Goal: Complete application form

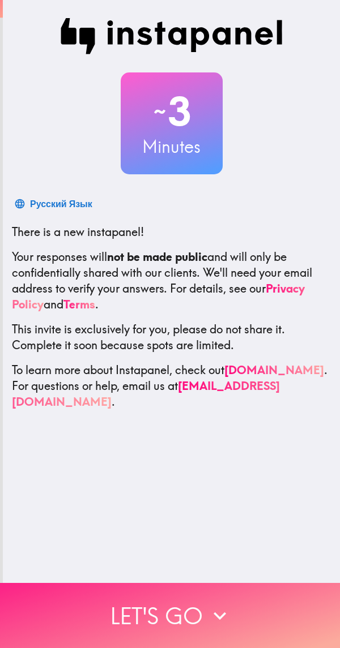
click at [207, 613] on icon "button" at bounding box center [219, 616] width 25 height 25
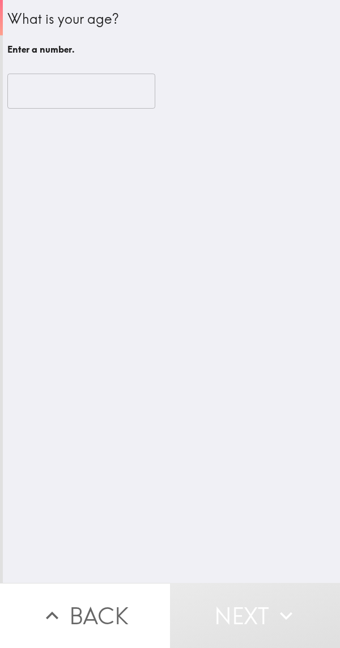
click at [99, 91] on input "number" at bounding box center [81, 91] width 148 height 35
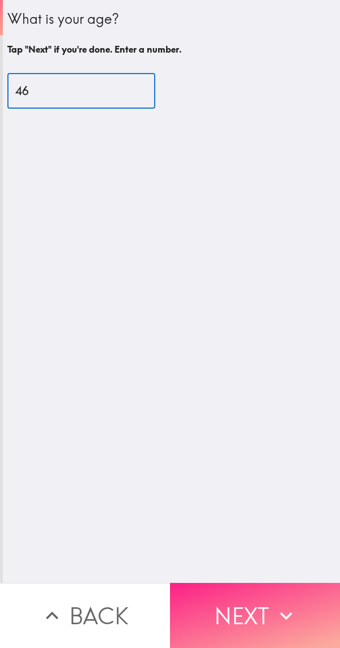
type input "46"
click at [259, 611] on button "Next" at bounding box center [255, 615] width 170 height 65
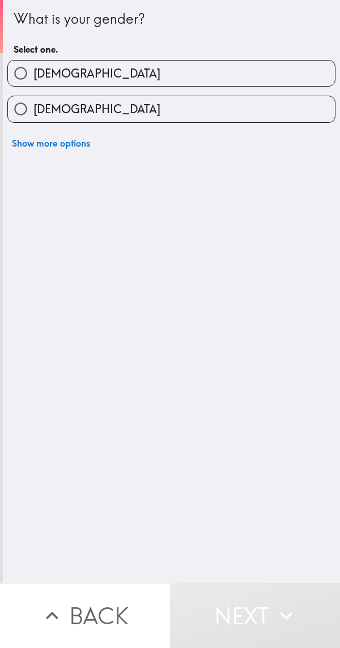
click at [229, 67] on label "[DEMOGRAPHIC_DATA]" at bounding box center [171, 73] width 327 height 25
click at [33, 67] on input "[DEMOGRAPHIC_DATA]" at bounding box center [20, 73] width 25 height 25
radio input "true"
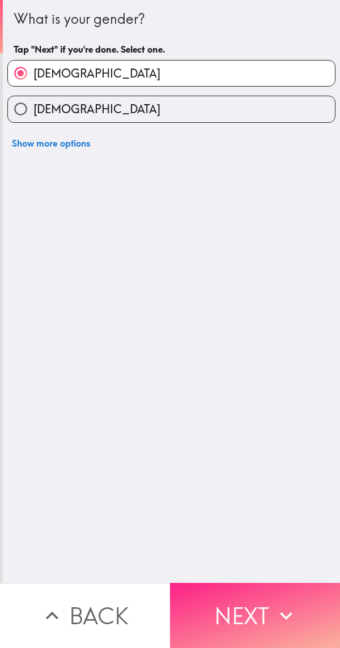
click at [273, 606] on icon "button" at bounding box center [285, 616] width 25 height 25
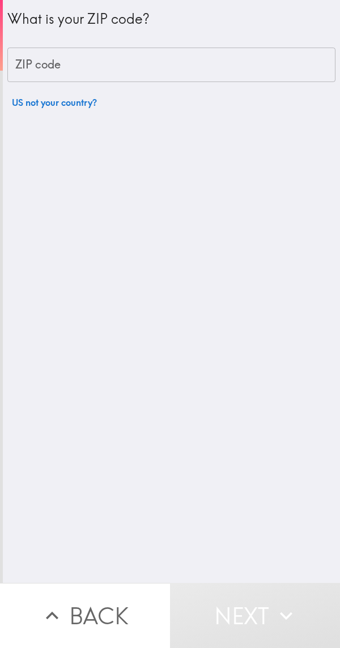
click at [233, 57] on input "ZIP code" at bounding box center [171, 65] width 328 height 35
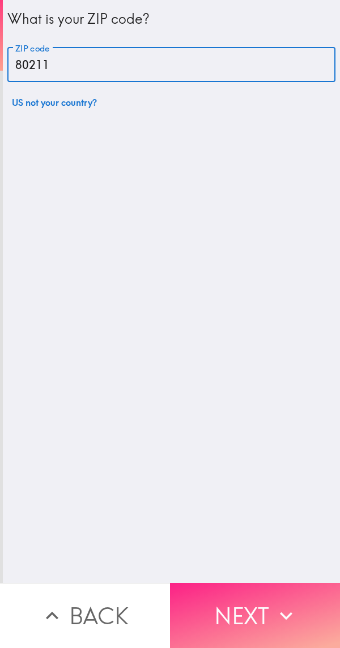
type input "80211"
click at [262, 602] on button "Next" at bounding box center [255, 615] width 170 height 65
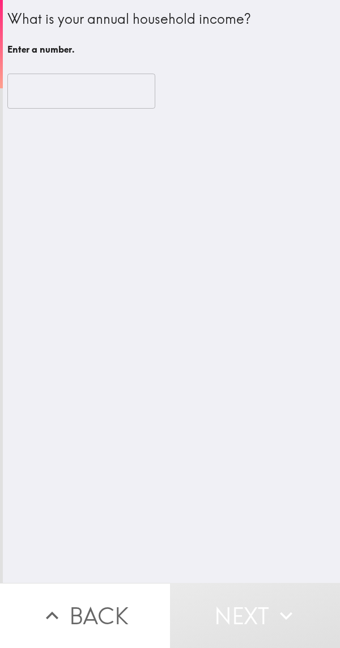
click at [97, 93] on input "number" at bounding box center [81, 91] width 148 height 35
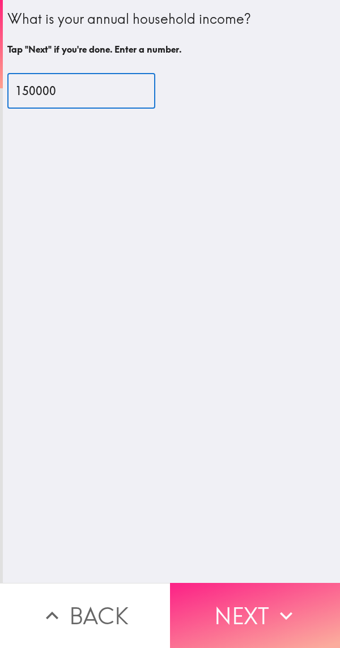
type input "150000"
click at [266, 606] on button "Next" at bounding box center [255, 615] width 170 height 65
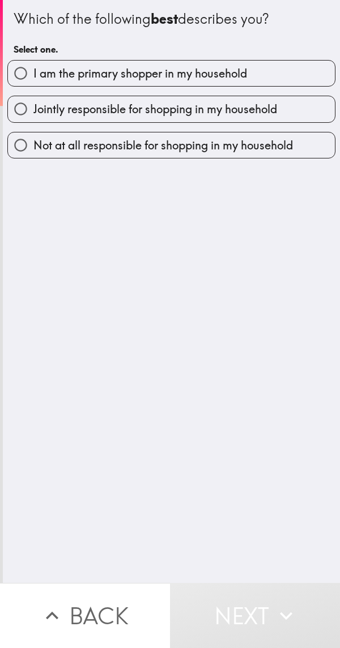
click at [259, 67] on label "I am the primary shopper in my household" at bounding box center [171, 73] width 327 height 25
click at [33, 67] on input "I am the primary shopper in my household" at bounding box center [20, 73] width 25 height 25
radio input "true"
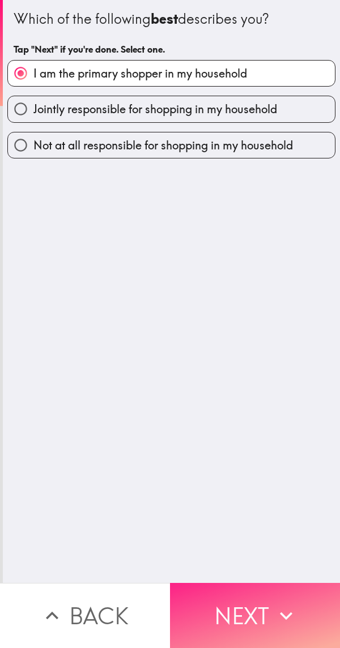
click at [266, 610] on button "Next" at bounding box center [255, 615] width 170 height 65
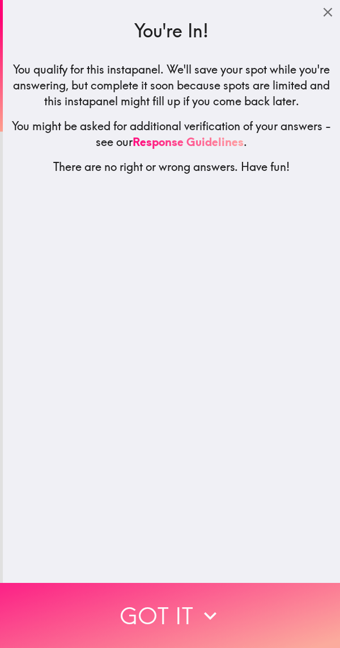
click at [216, 609] on icon "button" at bounding box center [210, 616] width 25 height 25
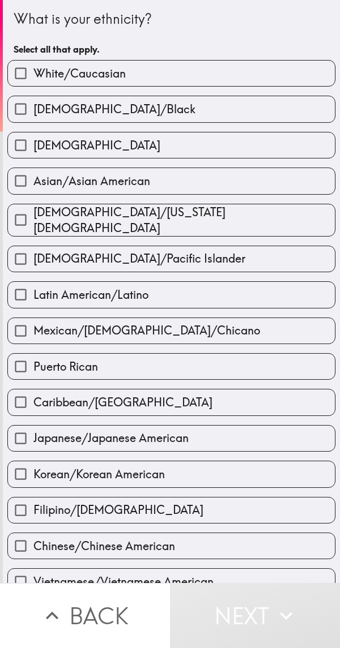
click at [213, 67] on label "White/Caucasian" at bounding box center [171, 73] width 327 height 25
click at [33, 67] on input "White/Caucasian" at bounding box center [20, 73] width 25 height 25
checkbox input "true"
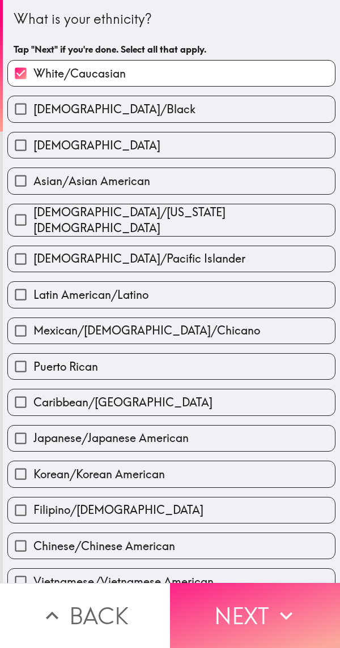
click at [263, 608] on button "Next" at bounding box center [255, 615] width 170 height 65
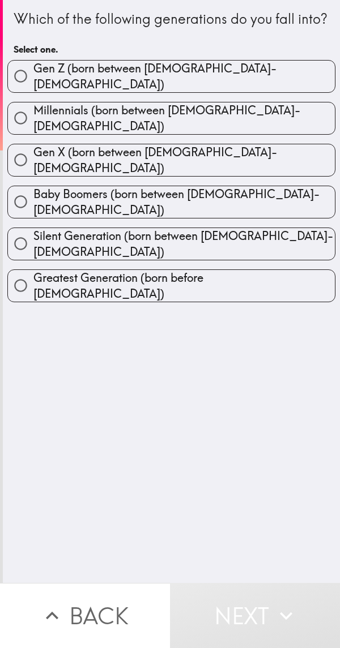
click at [258, 169] on label "Gen X (born between [DEMOGRAPHIC_DATA]-[DEMOGRAPHIC_DATA])" at bounding box center [171, 160] width 327 height 32
click at [33, 169] on input "Gen X (born between [DEMOGRAPHIC_DATA]-[DEMOGRAPHIC_DATA])" at bounding box center [20, 159] width 25 height 25
radio input "true"
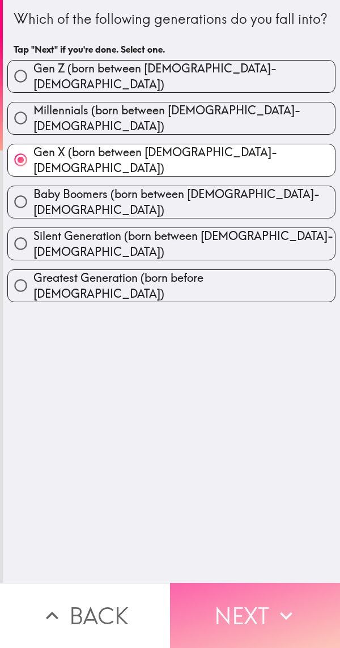
click at [258, 605] on button "Next" at bounding box center [255, 615] width 170 height 65
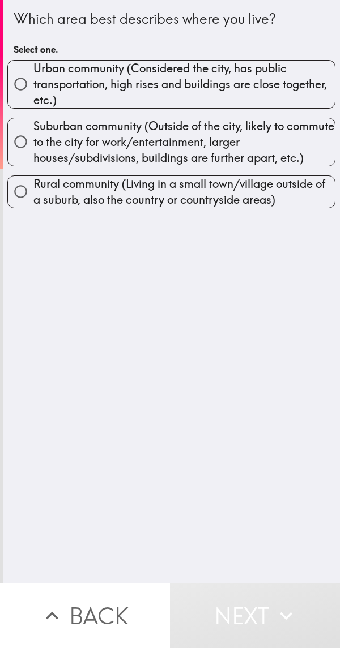
click at [267, 76] on span "Urban community (Considered the city, has public transportation, high rises and…" at bounding box center [183, 85] width 301 height 48
click at [33, 76] on input "Urban community (Considered the city, has public transportation, high rises and…" at bounding box center [20, 83] width 25 height 25
radio input "true"
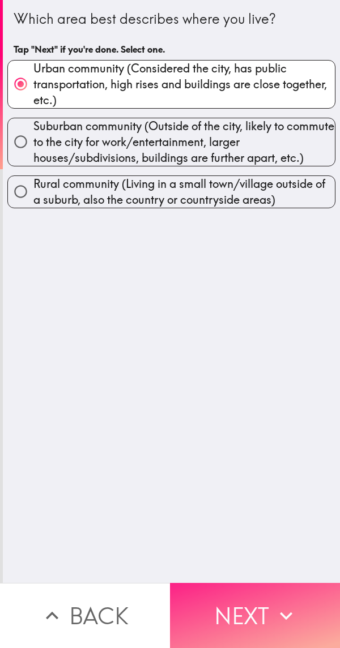
click at [255, 615] on button "Next" at bounding box center [255, 615] width 170 height 65
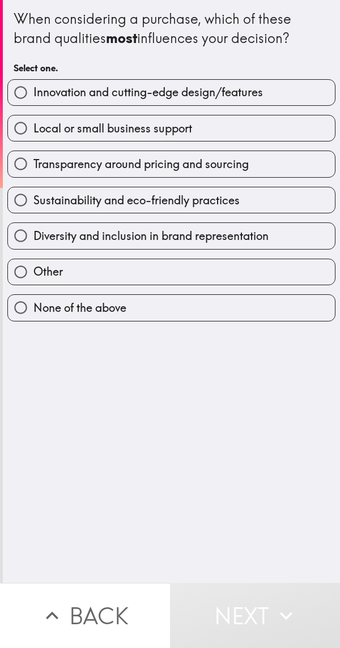
click at [260, 203] on label "Sustainability and eco-friendly practices" at bounding box center [171, 199] width 327 height 25
click at [33, 203] on input "Sustainability and eco-friendly practices" at bounding box center [20, 199] width 25 height 25
radio input "true"
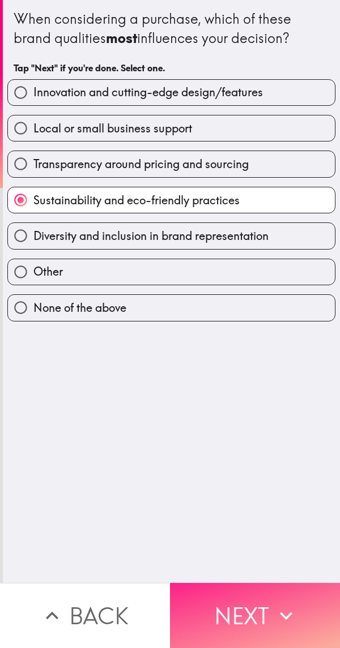
click at [257, 600] on button "Next" at bounding box center [255, 615] width 170 height 65
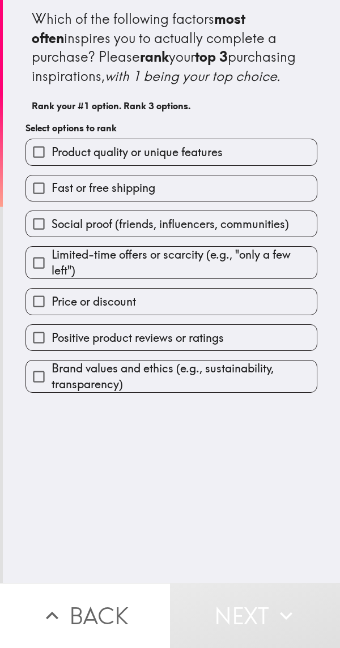
click at [263, 165] on label "Product quality or unique features" at bounding box center [171, 151] width 290 height 25
click at [52, 165] on input "Product quality or unique features" at bounding box center [38, 151] width 25 height 25
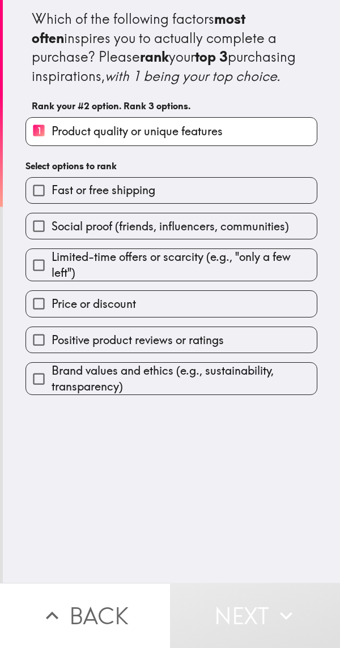
click at [269, 234] on span "Social proof (friends, influencers, communities)" at bounding box center [170, 227] width 237 height 16
click at [52, 239] on input "Social proof (friends, influencers, communities)" at bounding box center [38, 225] width 25 height 25
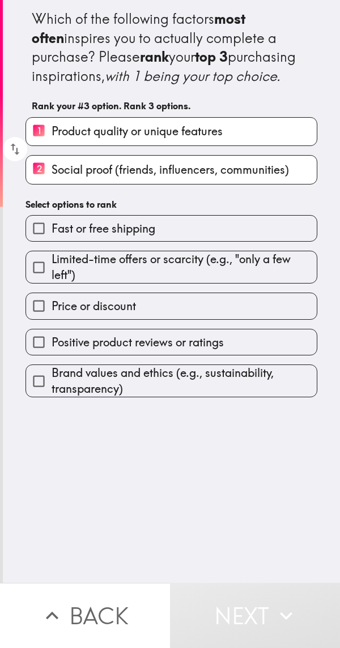
click at [245, 355] on label "Positive product reviews or ratings" at bounding box center [171, 342] width 290 height 25
click at [52, 355] on input "Positive product reviews or ratings" at bounding box center [38, 342] width 25 height 25
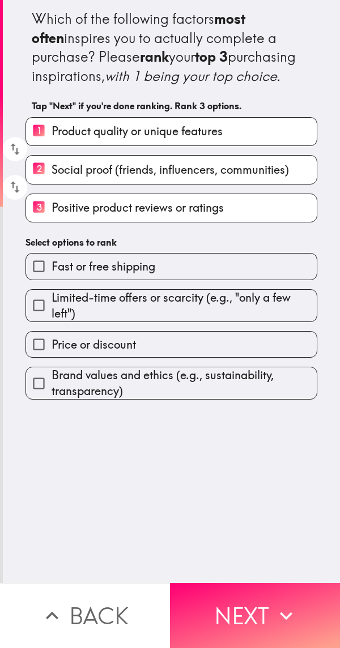
click at [257, 222] on label "3 Positive product reviews or ratings" at bounding box center [171, 208] width 290 height 28
click at [52, 222] on input "3 Positive product reviews or ratings" at bounding box center [38, 208] width 25 height 28
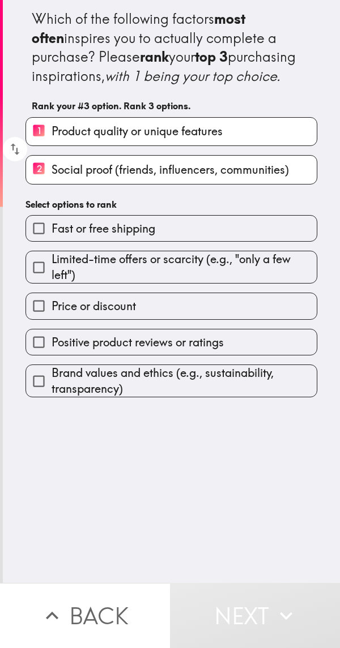
click at [268, 178] on span "Social proof (friends, influencers, communities)" at bounding box center [170, 170] width 237 height 16
click at [52, 183] on input "2 Social proof (friends, influencers, communities)" at bounding box center [38, 170] width 25 height 28
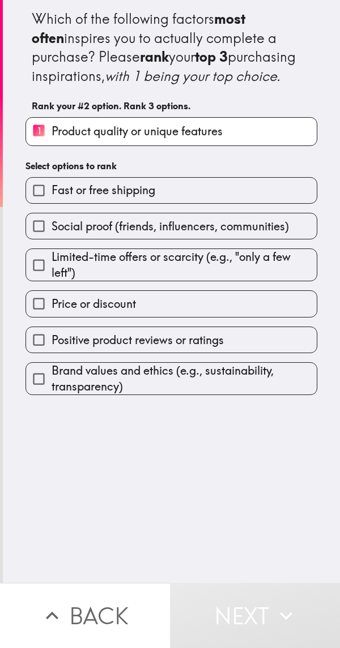
click at [256, 395] on span "Brand values and ethics (e.g., sustainability, transparency)" at bounding box center [184, 379] width 265 height 32
click at [52, 392] on input "Brand values and ethics (e.g., sustainability, transparency)" at bounding box center [38, 378] width 25 height 25
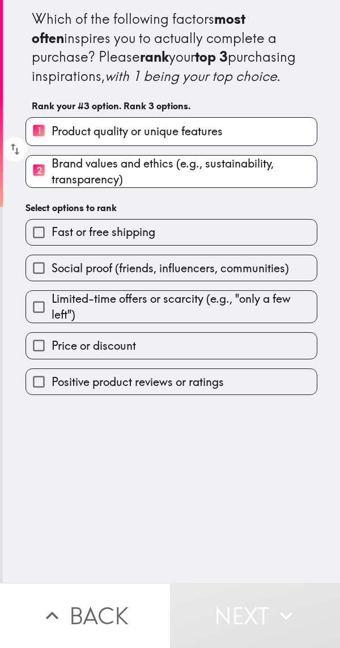
click at [268, 276] on span "Social proof (friends, influencers, communities)" at bounding box center [170, 268] width 237 height 16
click at [52, 281] on input "Social proof (friends, influencers, communities)" at bounding box center [38, 267] width 25 height 25
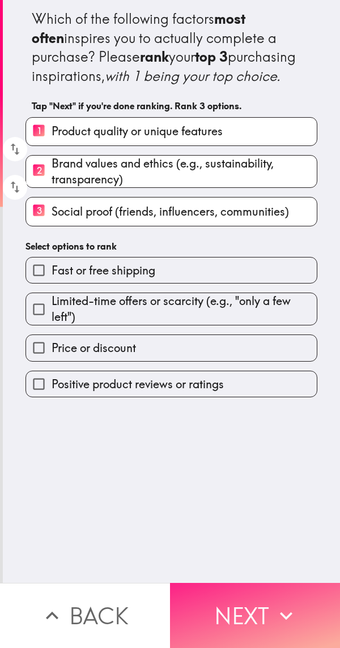
click at [259, 603] on button "Next" at bounding box center [255, 615] width 170 height 65
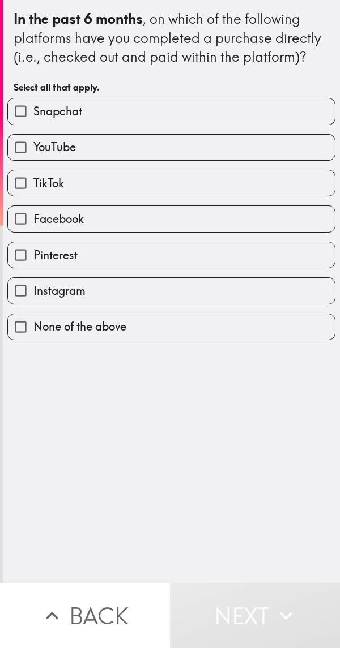
click at [229, 220] on label "Facebook" at bounding box center [171, 218] width 327 height 25
click at [33, 220] on input "Facebook" at bounding box center [20, 218] width 25 height 25
checkbox input "true"
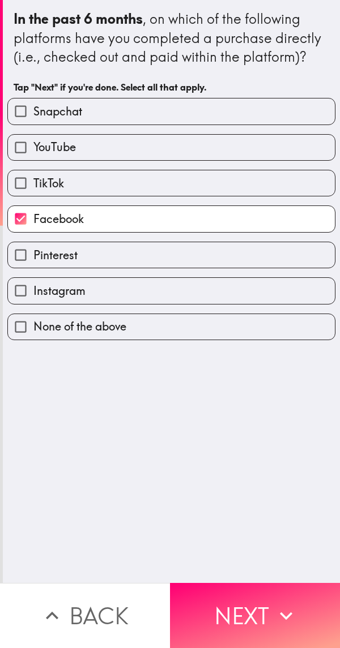
click at [195, 255] on label "Pinterest" at bounding box center [171, 254] width 327 height 25
click at [33, 255] on input "Pinterest" at bounding box center [20, 254] width 25 height 25
checkbox input "true"
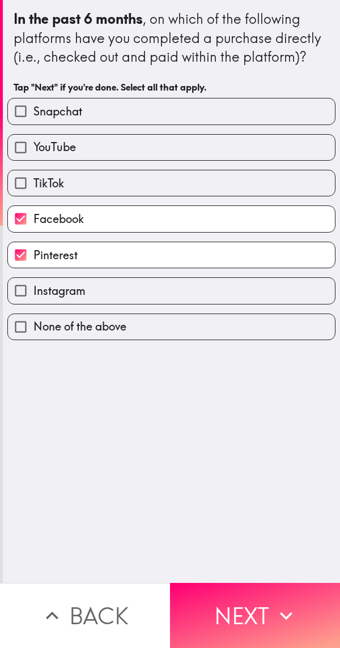
click at [181, 296] on label "Instagram" at bounding box center [171, 290] width 327 height 25
click at [33, 296] on input "Instagram" at bounding box center [20, 290] width 25 height 25
checkbox input "true"
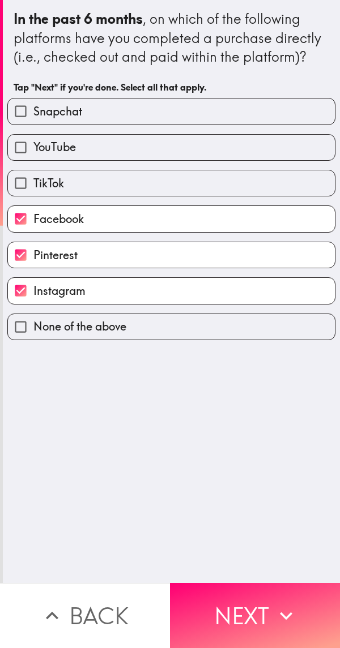
click at [206, 149] on label "YouTube" at bounding box center [171, 147] width 327 height 25
click at [33, 149] on input "YouTube" at bounding box center [20, 147] width 25 height 25
checkbox input "true"
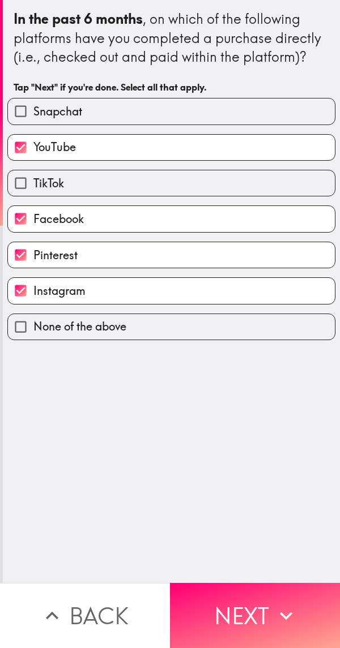
click at [231, 102] on label "Snapchat" at bounding box center [171, 111] width 327 height 25
click at [33, 102] on input "Snapchat" at bounding box center [20, 111] width 25 height 25
checkbox input "true"
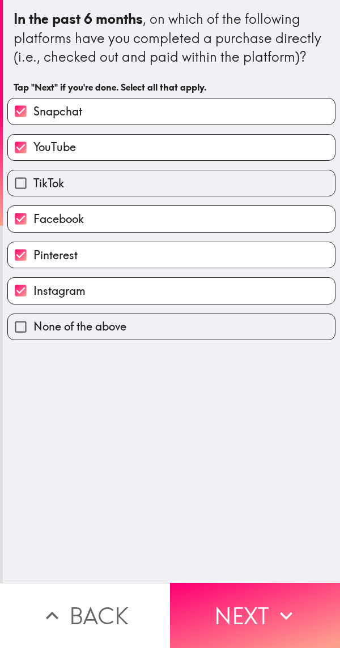
click at [211, 135] on label "YouTube" at bounding box center [171, 147] width 327 height 25
click at [33, 135] on input "YouTube" at bounding box center [20, 147] width 25 height 25
checkbox input "false"
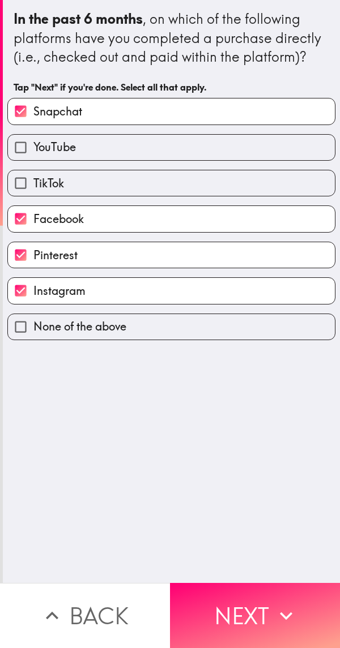
click at [228, 105] on label "Snapchat" at bounding box center [171, 111] width 327 height 25
click at [33, 105] on input "Snapchat" at bounding box center [20, 111] width 25 height 25
checkbox input "false"
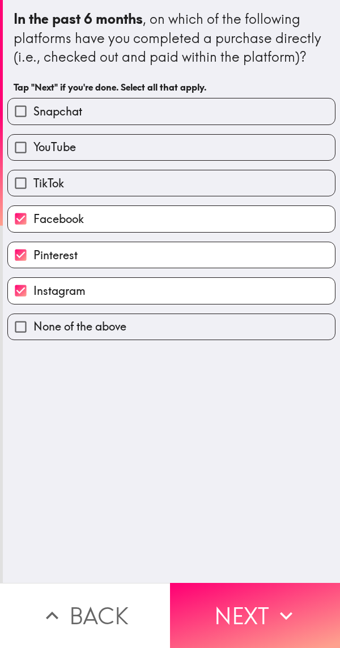
click at [189, 255] on label "Pinterest" at bounding box center [171, 254] width 327 height 25
click at [33, 255] on input "Pinterest" at bounding box center [20, 254] width 25 height 25
checkbox input "false"
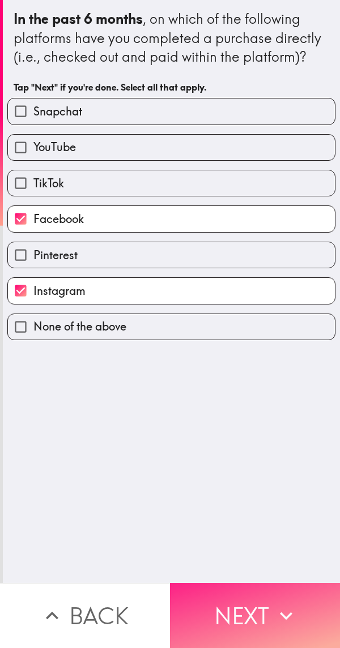
click at [252, 606] on button "Next" at bounding box center [255, 615] width 170 height 65
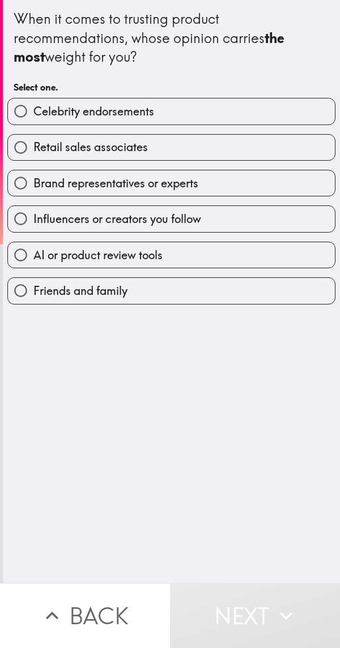
click at [255, 188] on label "Brand representatives or experts" at bounding box center [171, 182] width 327 height 25
click at [33, 188] on input "Brand representatives or experts" at bounding box center [20, 182] width 25 height 25
radio input "true"
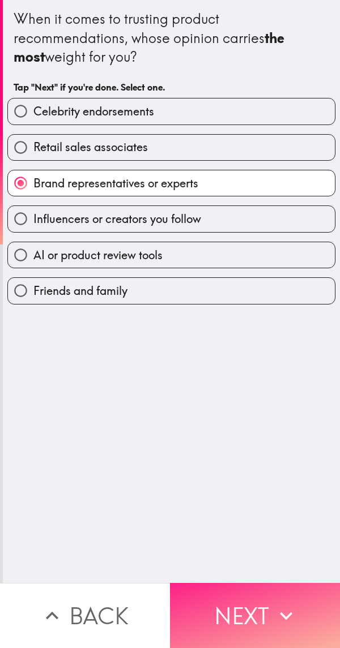
click at [255, 605] on button "Next" at bounding box center [255, 615] width 170 height 65
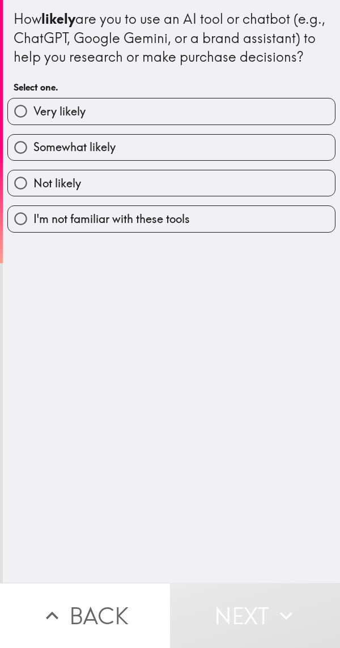
click at [248, 160] on label "Somewhat likely" at bounding box center [171, 147] width 327 height 25
click at [33, 160] on input "Somewhat likely" at bounding box center [20, 147] width 25 height 25
radio input "true"
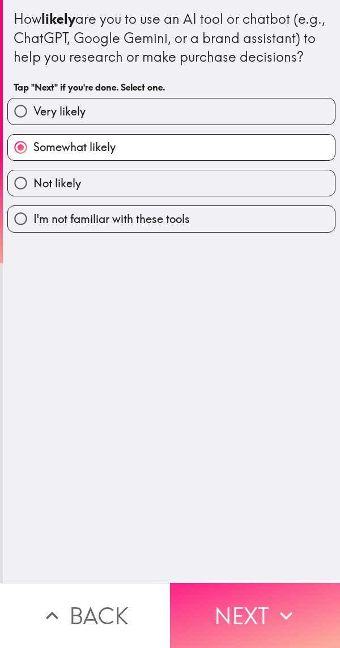
click at [276, 604] on icon "button" at bounding box center [285, 616] width 25 height 25
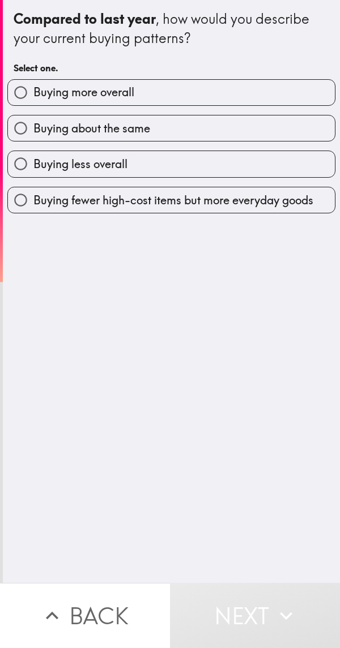
click at [231, 94] on label "Buying more overall" at bounding box center [171, 92] width 327 height 25
click at [33, 94] on input "Buying more overall" at bounding box center [20, 92] width 25 height 25
radio input "true"
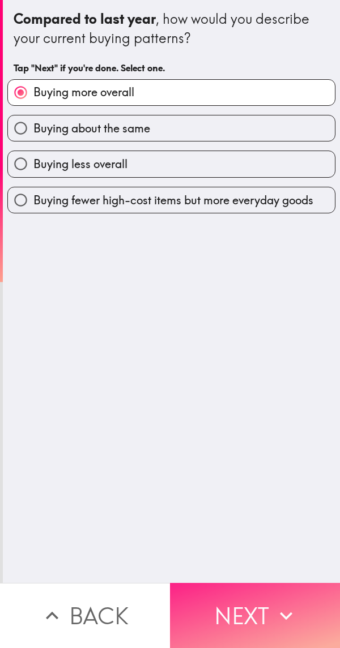
click at [273, 617] on icon "button" at bounding box center [285, 616] width 25 height 25
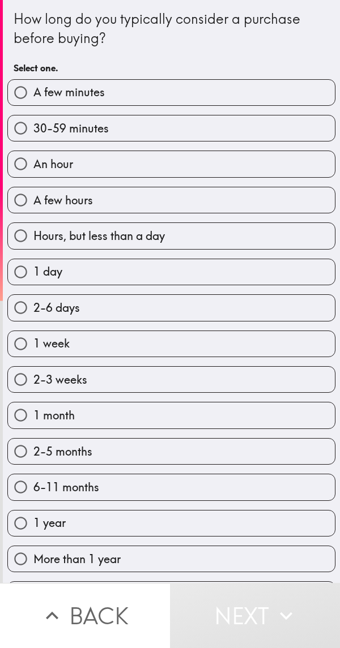
click at [23, 276] on input "1 day" at bounding box center [20, 271] width 25 height 25
radio input "true"
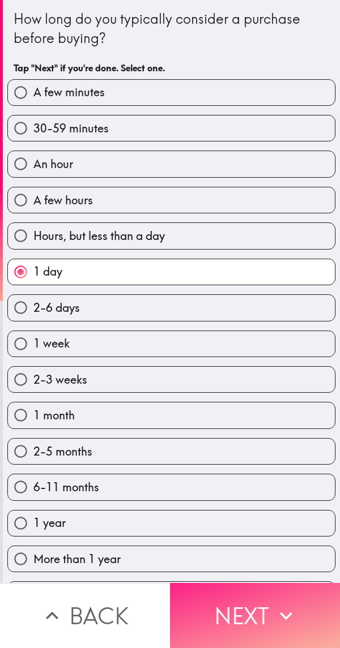
click at [280, 612] on icon "button" at bounding box center [286, 616] width 12 height 8
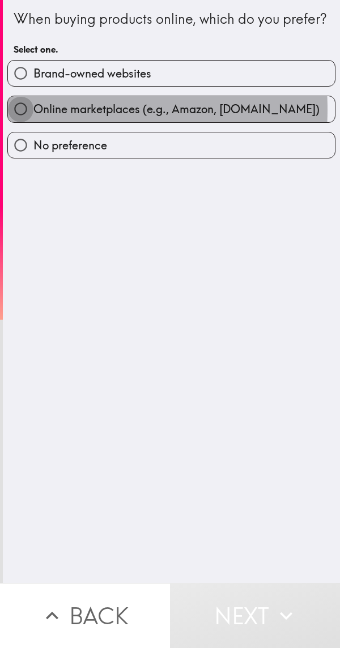
click at [19, 122] on input "Online marketplaces (e.g., Amazon, [DOMAIN_NAME])" at bounding box center [20, 108] width 25 height 25
radio input "true"
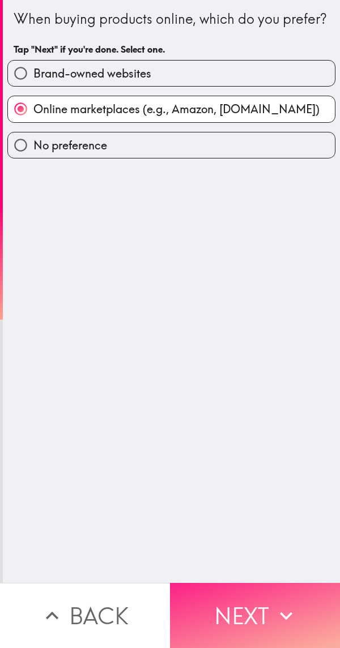
click at [273, 604] on icon "button" at bounding box center [285, 616] width 25 height 25
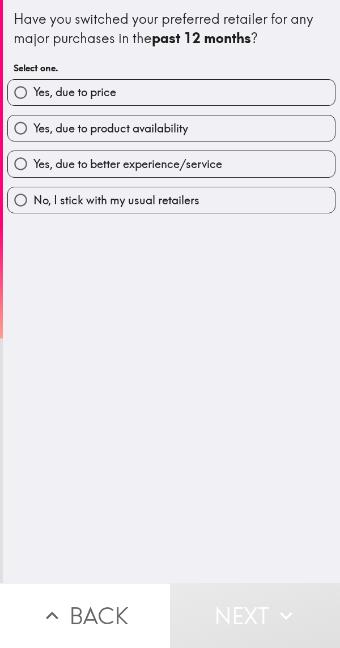
click at [27, 133] on input "Yes, due to product availability" at bounding box center [20, 128] width 25 height 25
radio input "true"
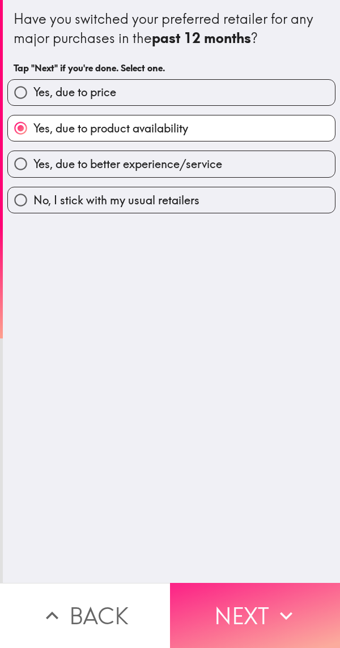
click at [267, 599] on button "Next" at bounding box center [255, 615] width 170 height 65
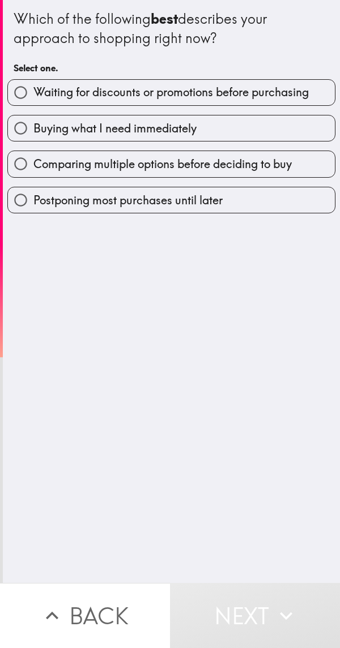
click at [25, 131] on input "Buying what I need immediately" at bounding box center [20, 128] width 25 height 25
radio input "true"
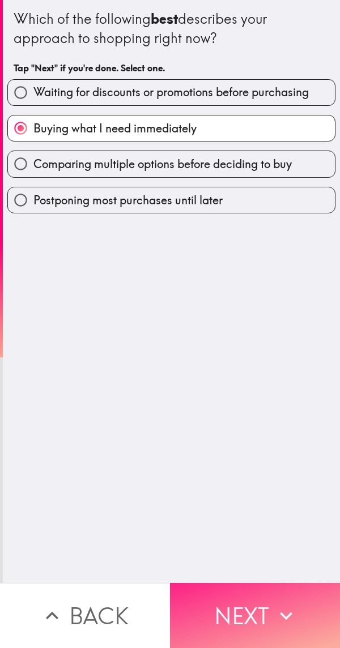
click at [270, 594] on button "Next" at bounding box center [255, 615] width 170 height 65
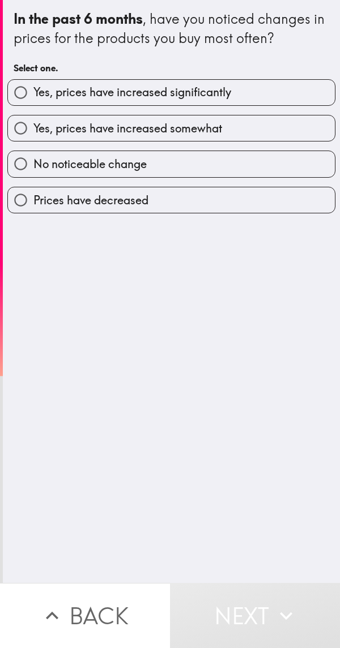
click at [27, 94] on input "Yes, prices have increased significantly" at bounding box center [20, 92] width 25 height 25
radio input "true"
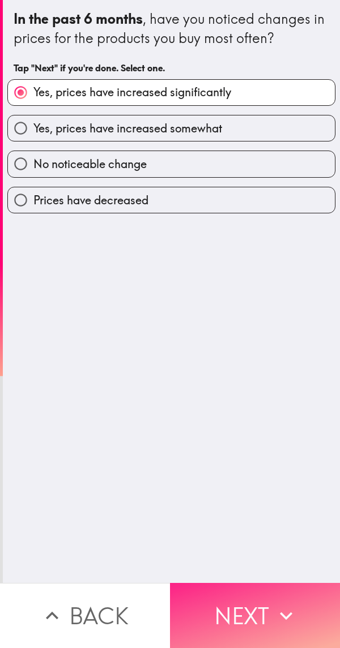
click at [269, 583] on button "Next" at bounding box center [255, 615] width 170 height 65
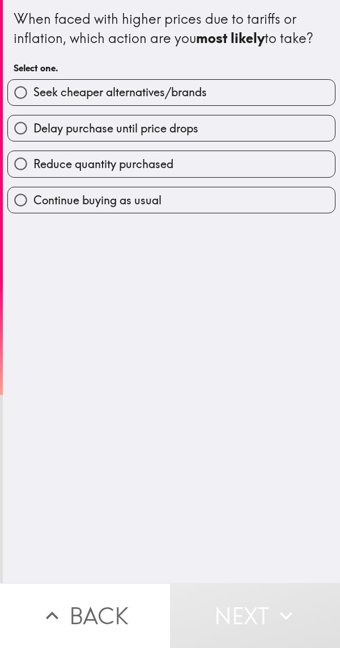
click at [24, 165] on input "Reduce quantity purchased" at bounding box center [20, 163] width 25 height 25
radio input "true"
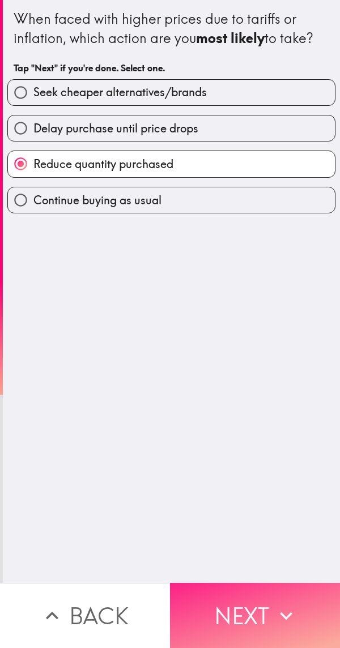
click at [260, 591] on button "Next" at bounding box center [255, 615] width 170 height 65
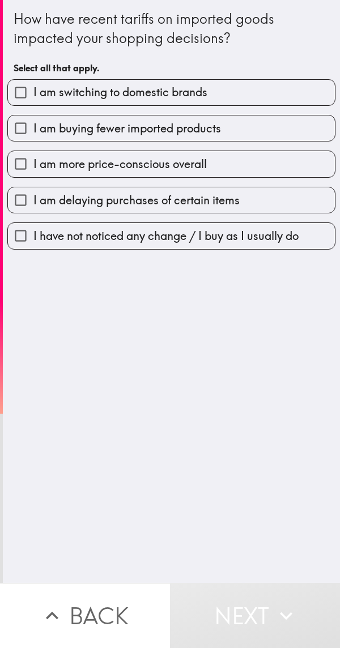
click at [19, 139] on input "I am buying fewer imported products" at bounding box center [20, 128] width 25 height 25
checkbox input "true"
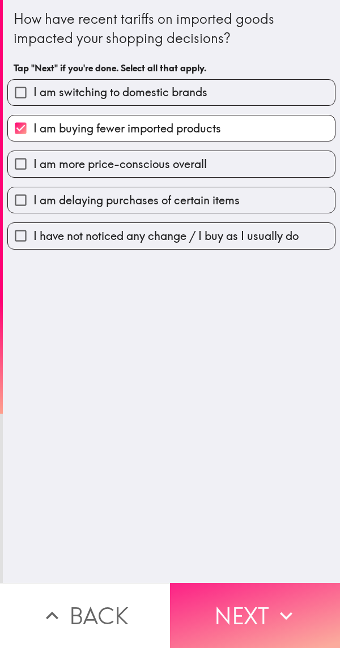
click at [254, 588] on button "Next" at bounding box center [255, 615] width 170 height 65
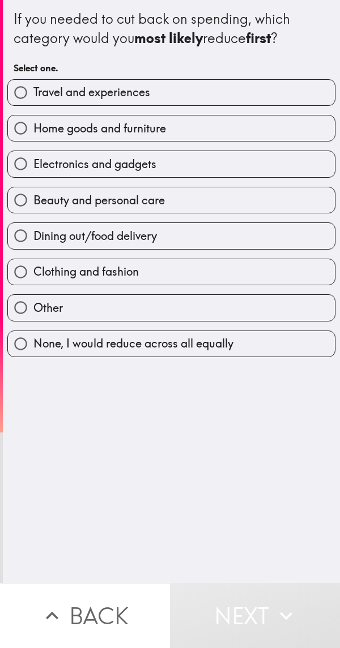
click at [27, 129] on input "Home goods and furniture" at bounding box center [20, 128] width 25 height 25
radio input "true"
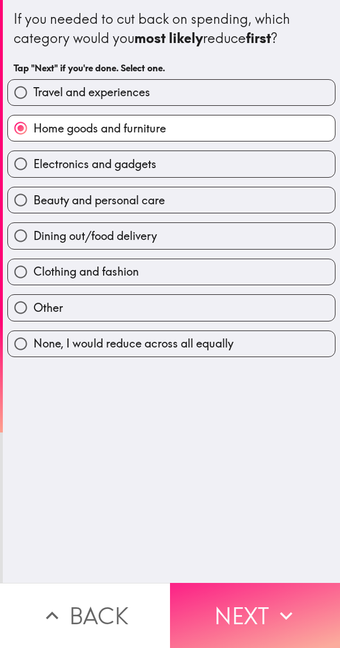
click at [262, 597] on button "Next" at bounding box center [255, 615] width 170 height 65
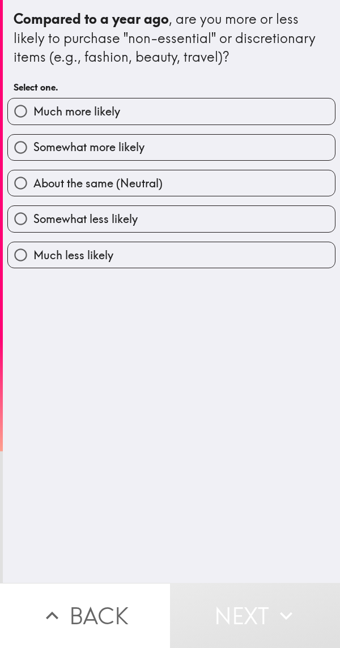
click at [23, 187] on input "About the same (Neutral)" at bounding box center [20, 182] width 25 height 25
radio input "true"
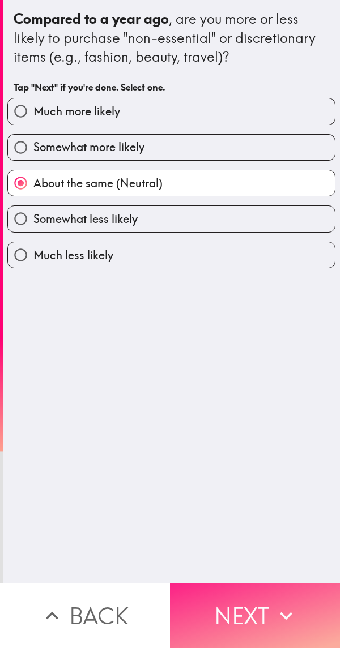
click at [264, 600] on button "Next" at bounding box center [255, 615] width 170 height 65
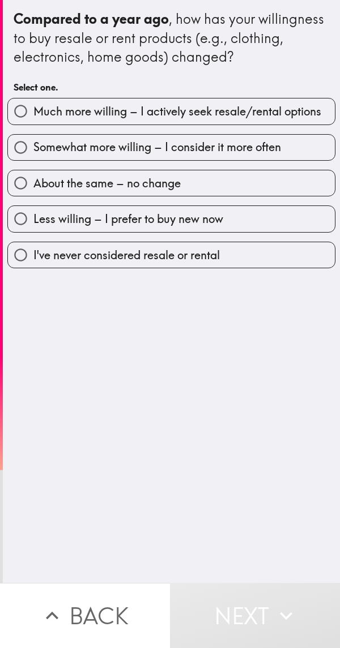
click at [15, 261] on input "I've never considered resale or rental" at bounding box center [20, 254] width 25 height 25
radio input "true"
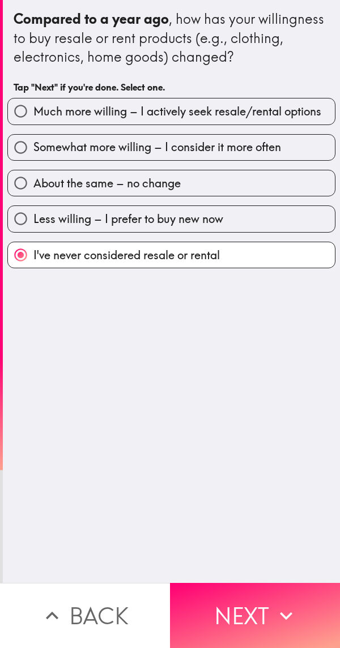
click at [12, 223] on input "Less willing – I prefer to buy new now" at bounding box center [20, 218] width 25 height 25
radio input "true"
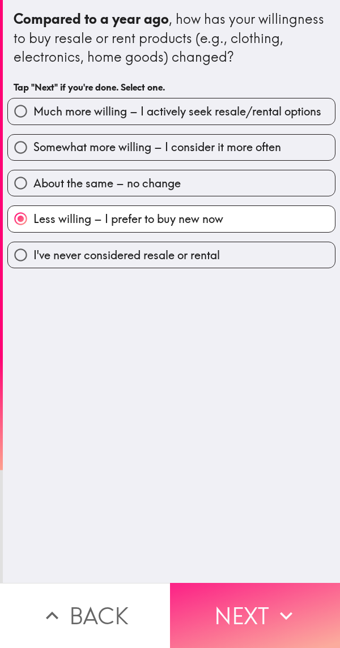
click at [242, 605] on button "Next" at bounding box center [255, 615] width 170 height 65
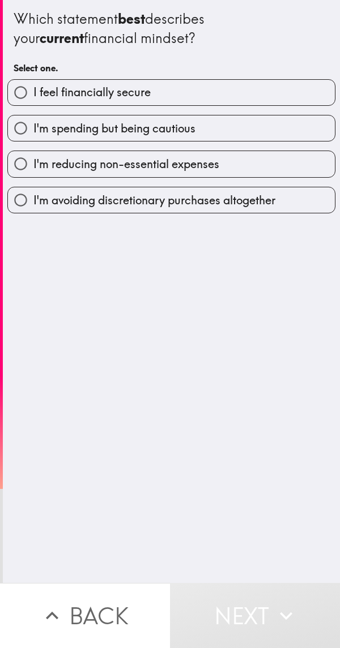
click at [24, 87] on input "I feel financially secure" at bounding box center [20, 92] width 25 height 25
radio input "true"
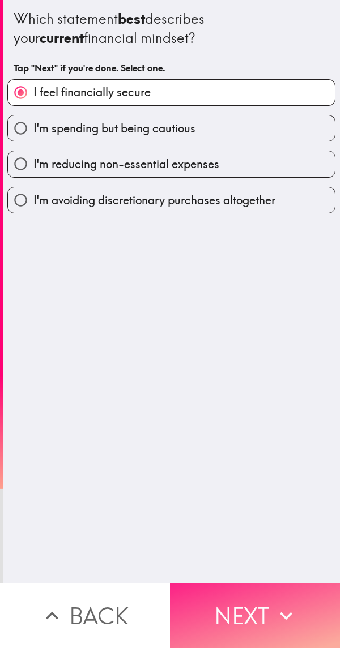
click at [256, 595] on button "Next" at bounding box center [255, 615] width 170 height 65
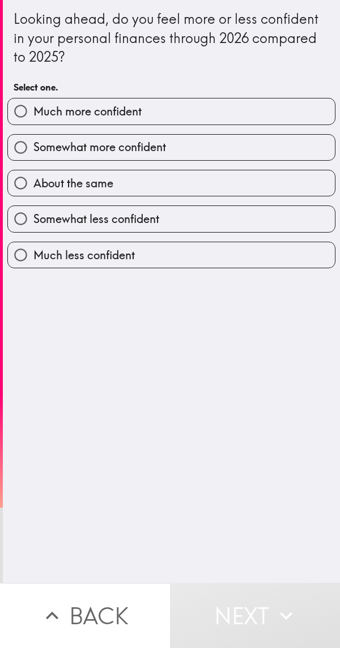
click at [25, 113] on input "Much more confident" at bounding box center [20, 111] width 25 height 25
radio input "true"
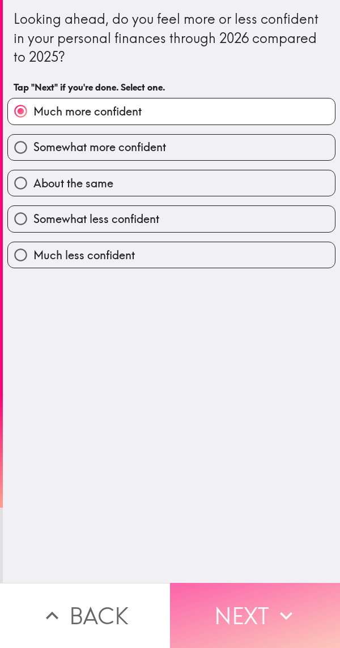
click at [253, 592] on button "Next" at bounding box center [255, 615] width 170 height 65
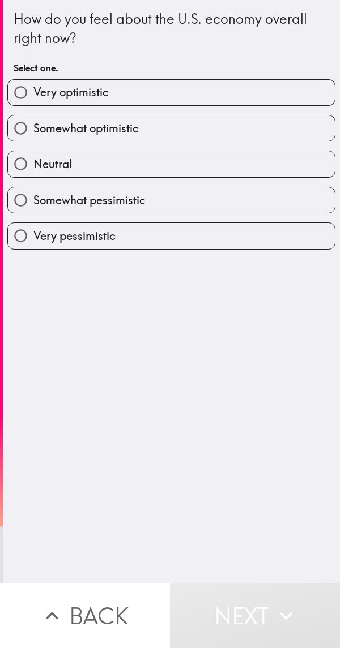
click at [23, 98] on input "Very optimistic" at bounding box center [20, 92] width 25 height 25
radio input "true"
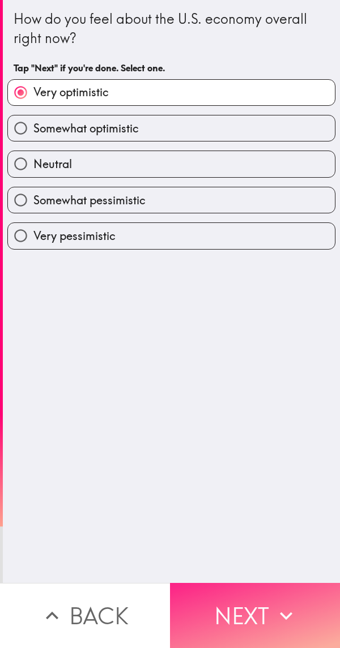
click at [251, 590] on button "Next" at bounding box center [255, 615] width 170 height 65
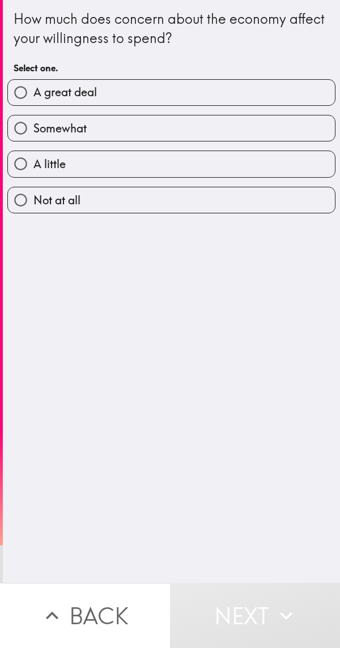
click at [22, 97] on input "A great deal" at bounding box center [20, 92] width 25 height 25
radio input "true"
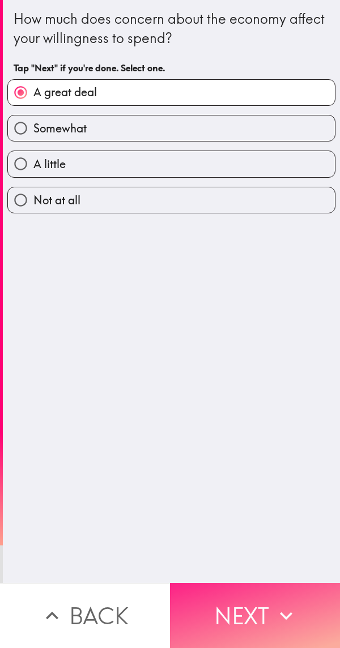
click at [249, 596] on button "Next" at bounding box center [255, 615] width 170 height 65
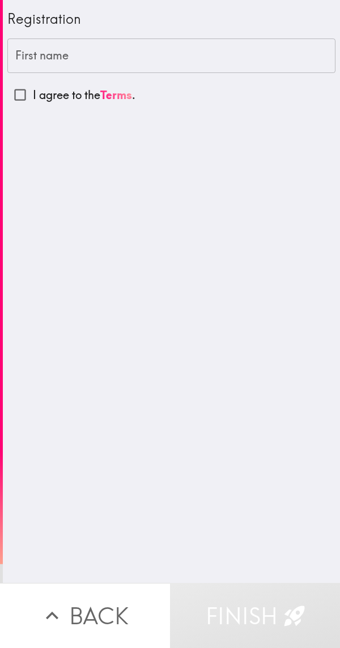
click at [40, 59] on div "First name First name" at bounding box center [171, 56] width 328 height 35
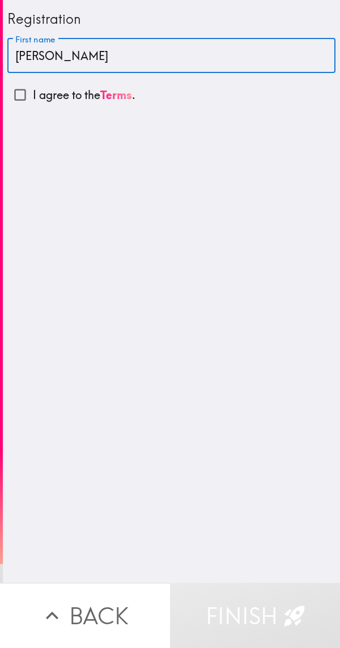
type input "[PERSON_NAME]"
click at [19, 99] on input "I agree to the Terms ." at bounding box center [19, 94] width 25 height 25
checkbox input "true"
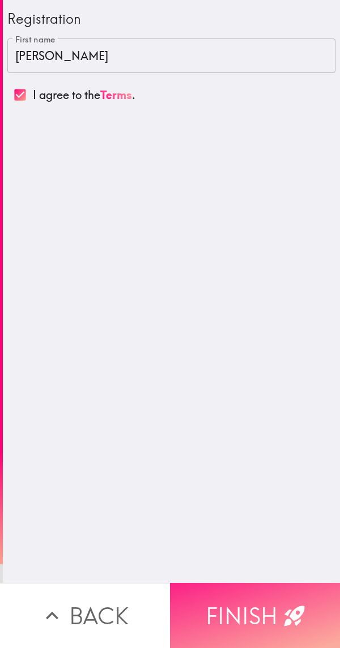
click at [249, 604] on button "Finish" at bounding box center [255, 615] width 170 height 65
